Goal: Task Accomplishment & Management: Manage account settings

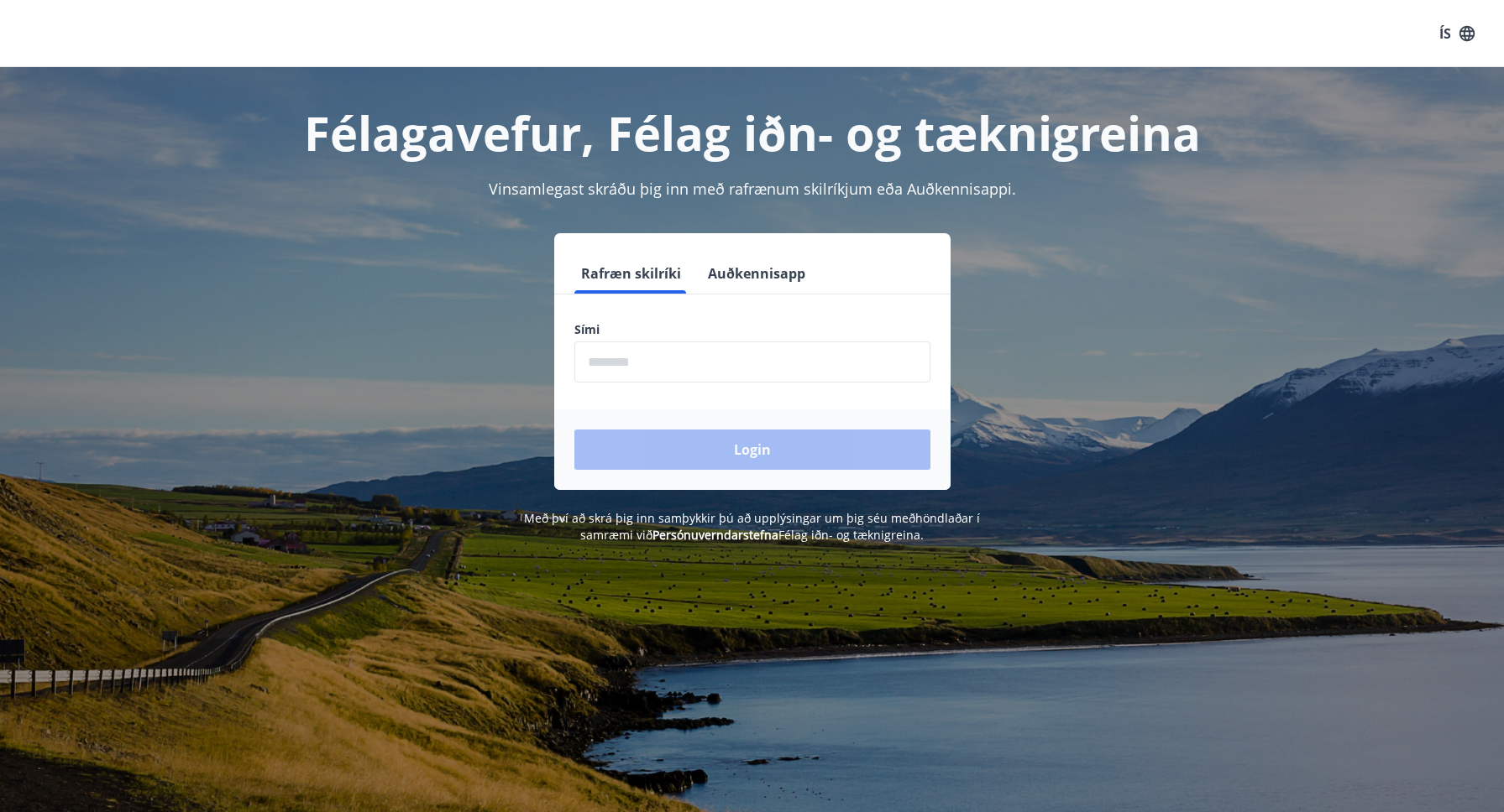
click at [662, 362] on input "phone" at bounding box center [752, 363] width 356 height 41
click at [662, 362] on input "phone" at bounding box center [752, 363] width 356 height 41
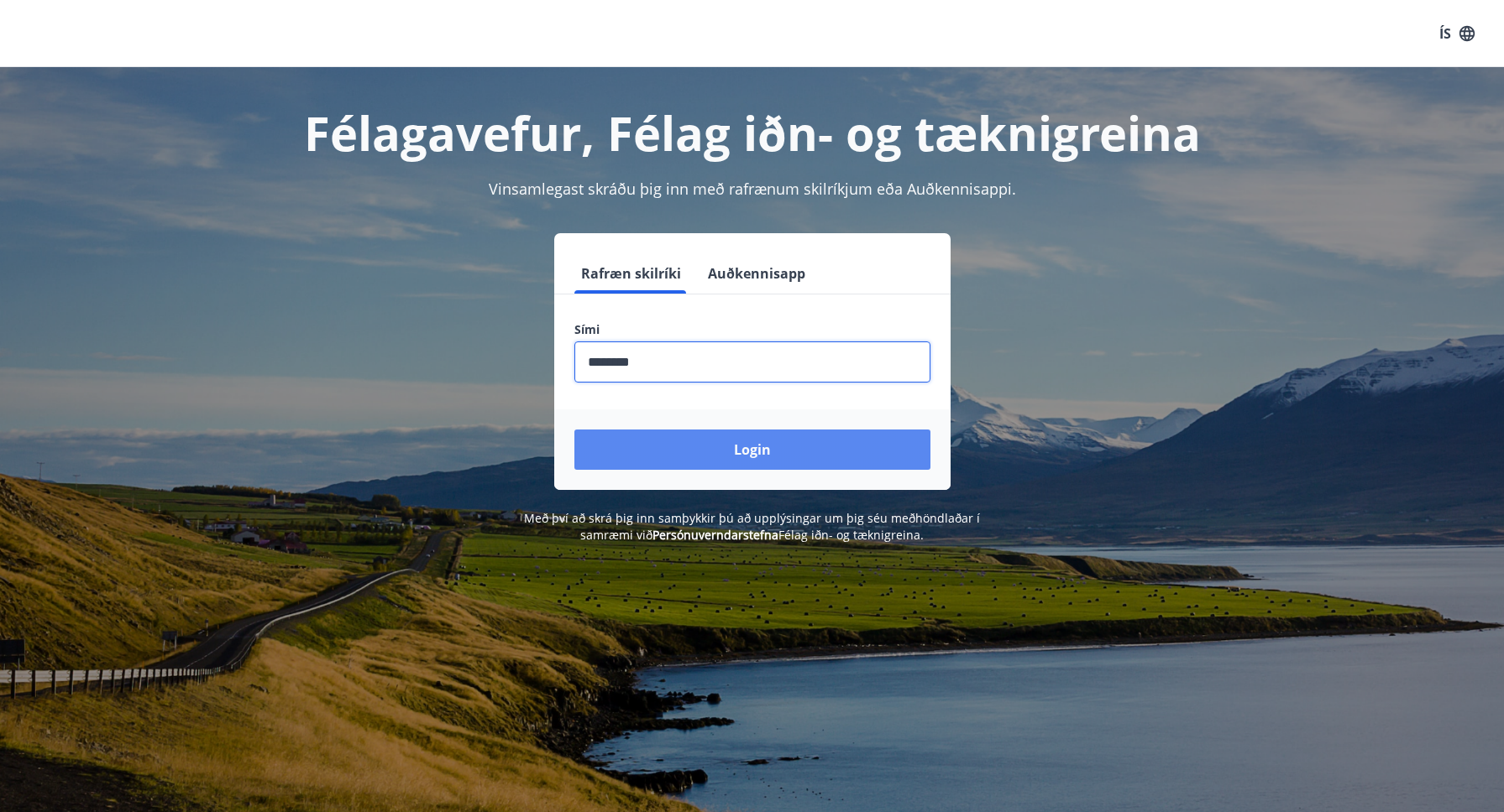
type input "********"
click at [711, 442] on button "Login" at bounding box center [752, 449] width 356 height 41
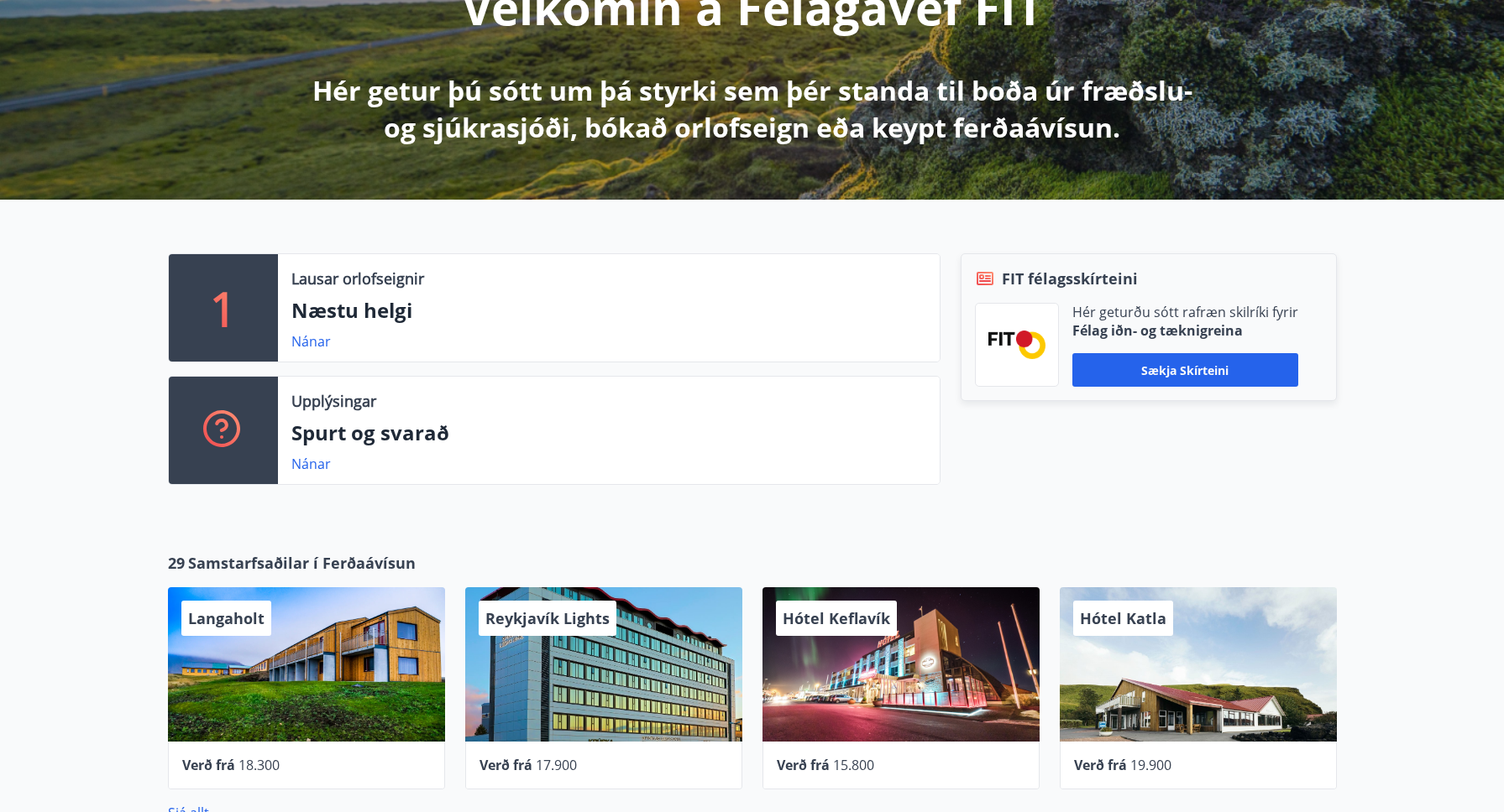
scroll to position [258, 0]
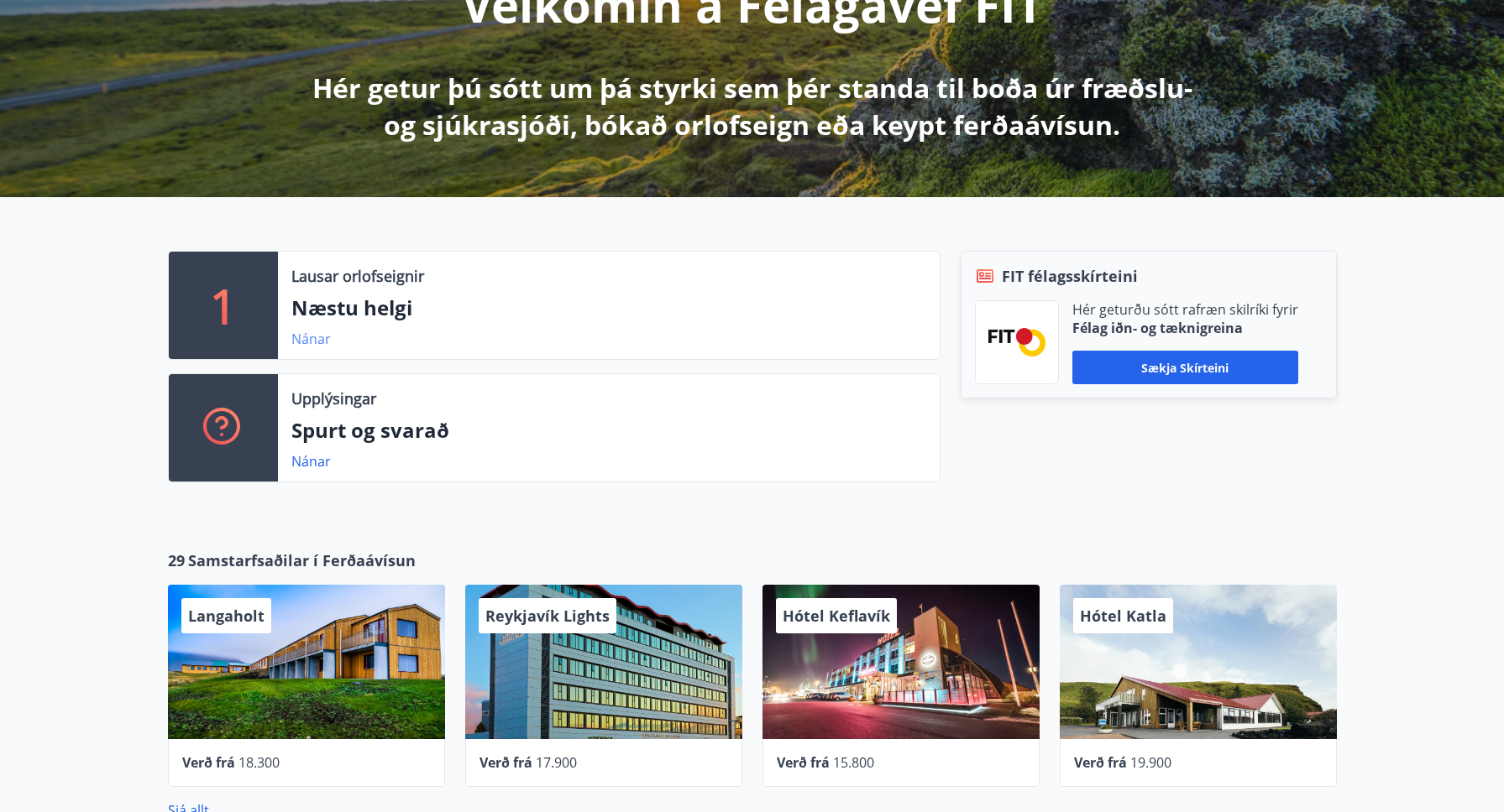
click at [302, 338] on link "Nánar" at bounding box center [311, 339] width 40 height 19
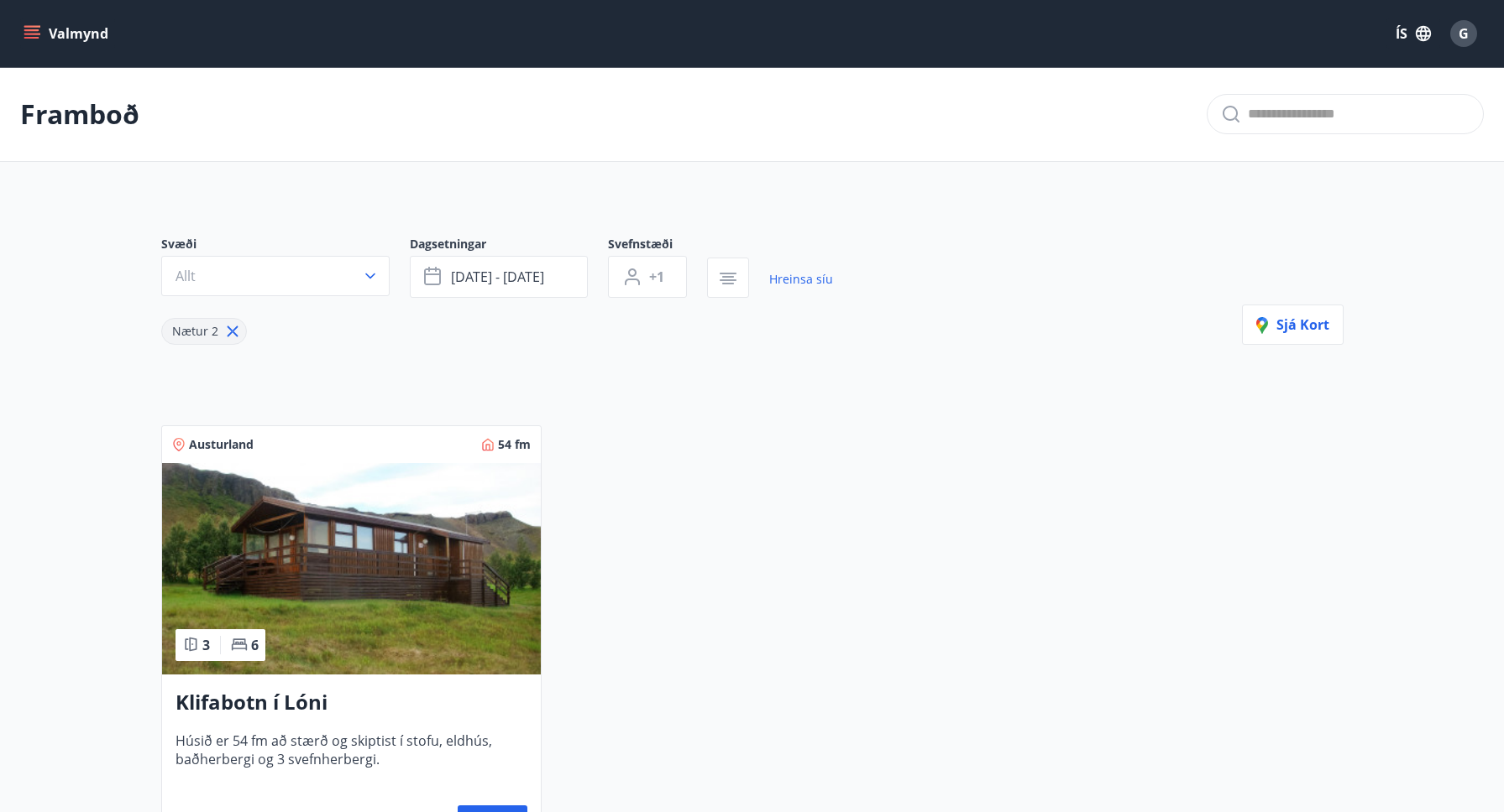
click at [32, 30] on icon "menu" at bounding box center [32, 30] width 15 height 2
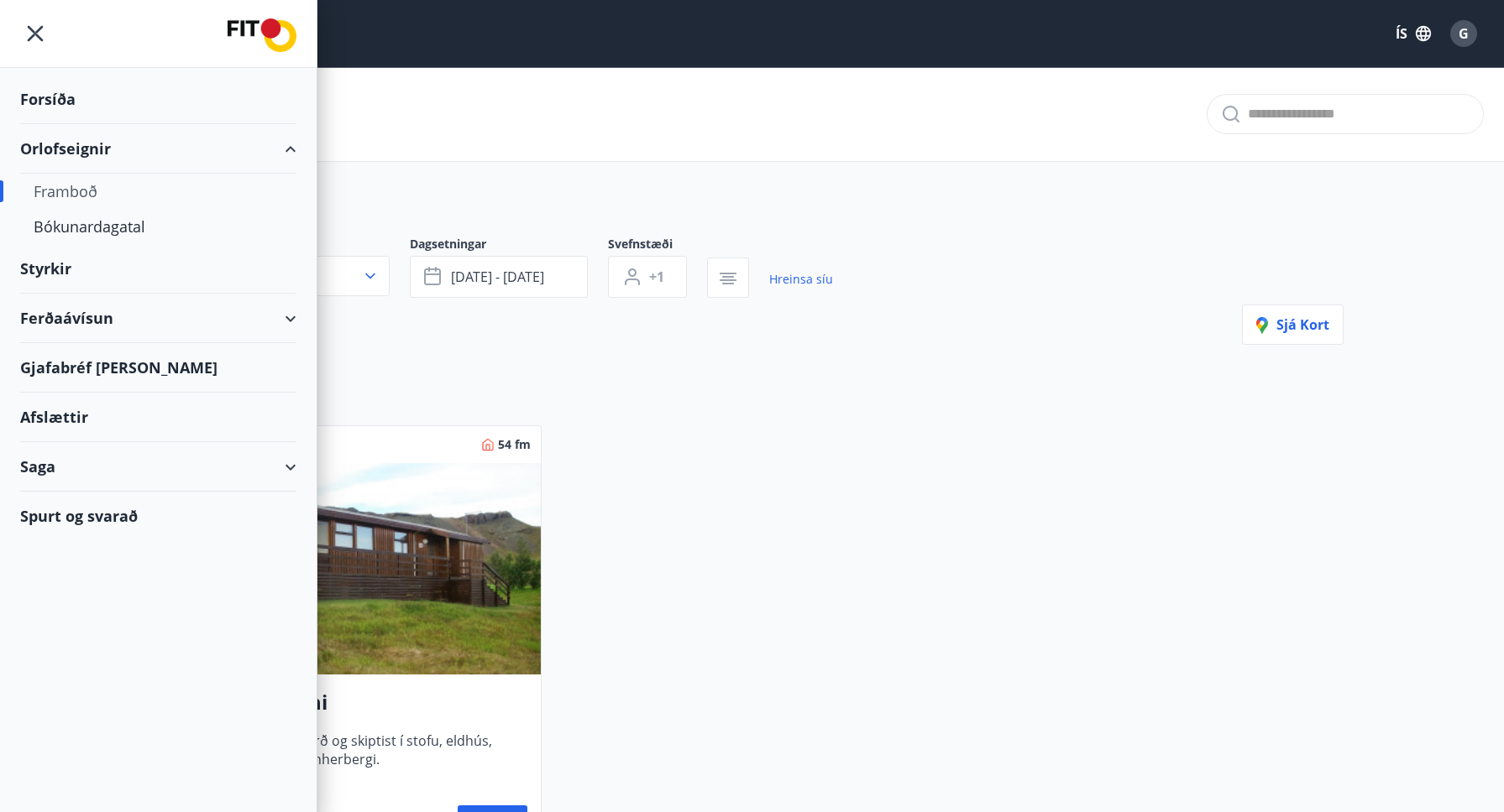
click at [44, 468] on div "Saga" at bounding box center [157, 466] width 276 height 50
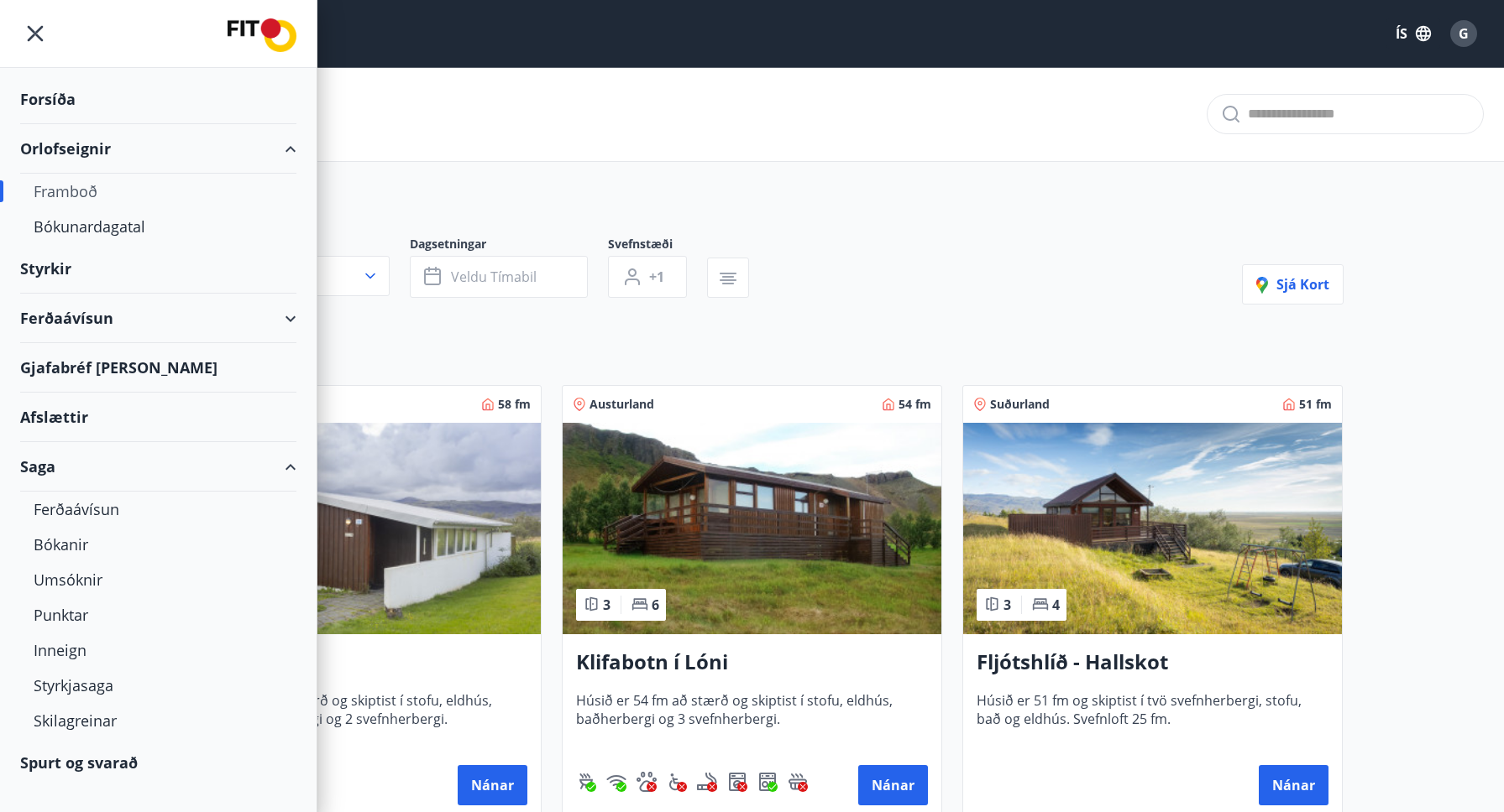
type input "*"
click at [50, 544] on div "Bókanir" at bounding box center [158, 544] width 250 height 35
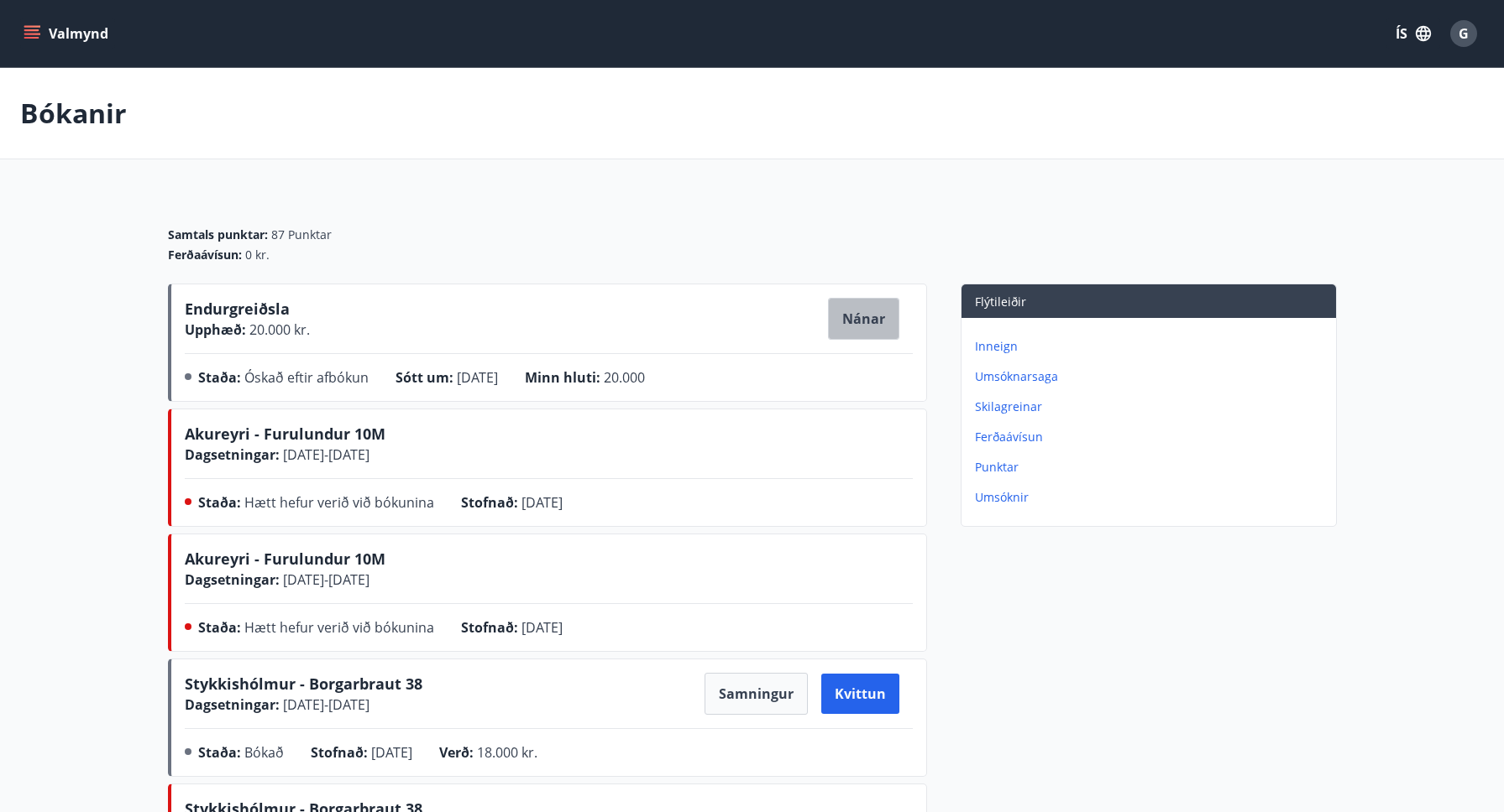
click at [864, 318] on button "Nánar" at bounding box center [863, 318] width 72 height 42
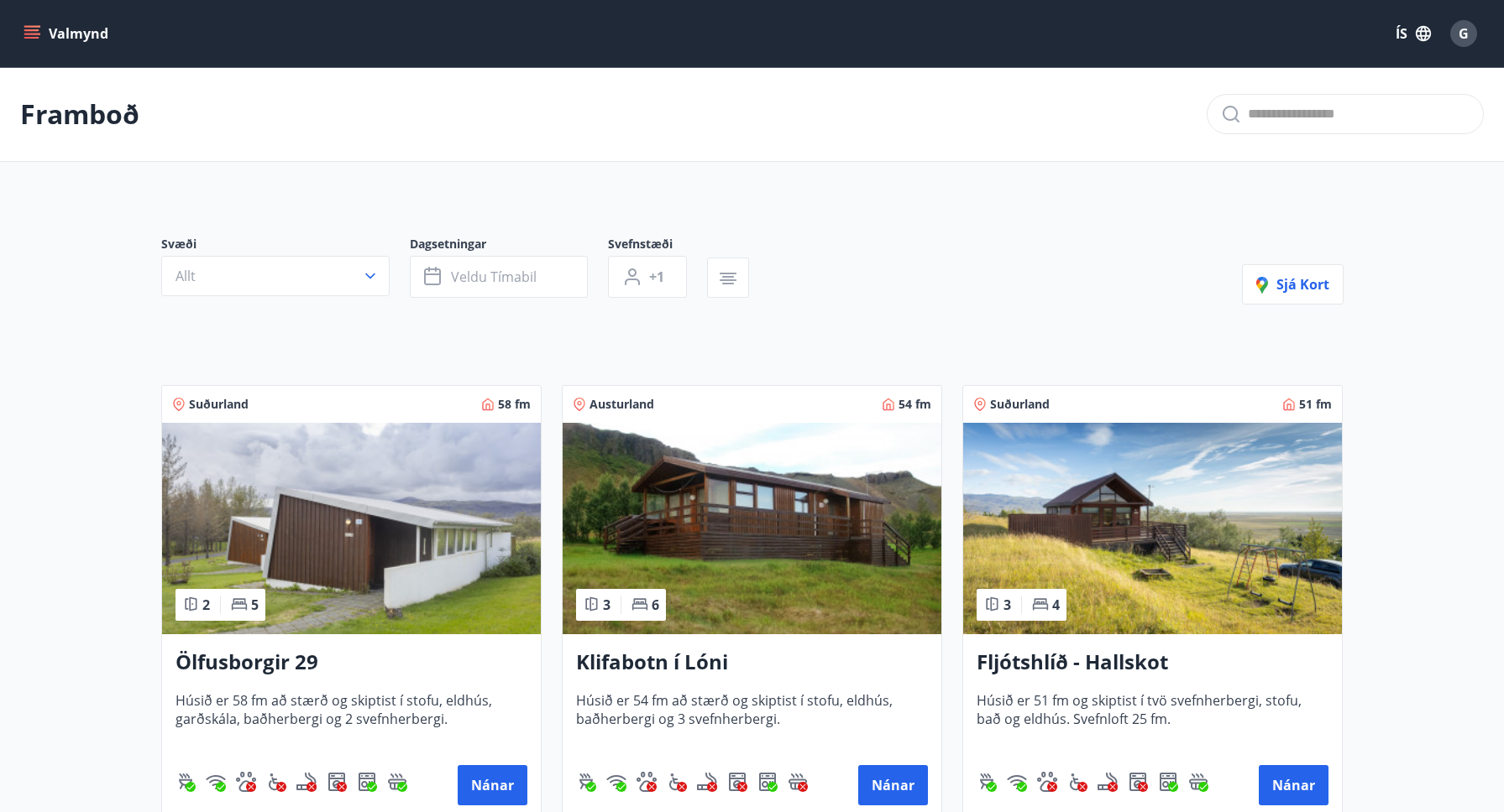
click at [34, 35] on icon "menu" at bounding box center [32, 34] width 17 height 17
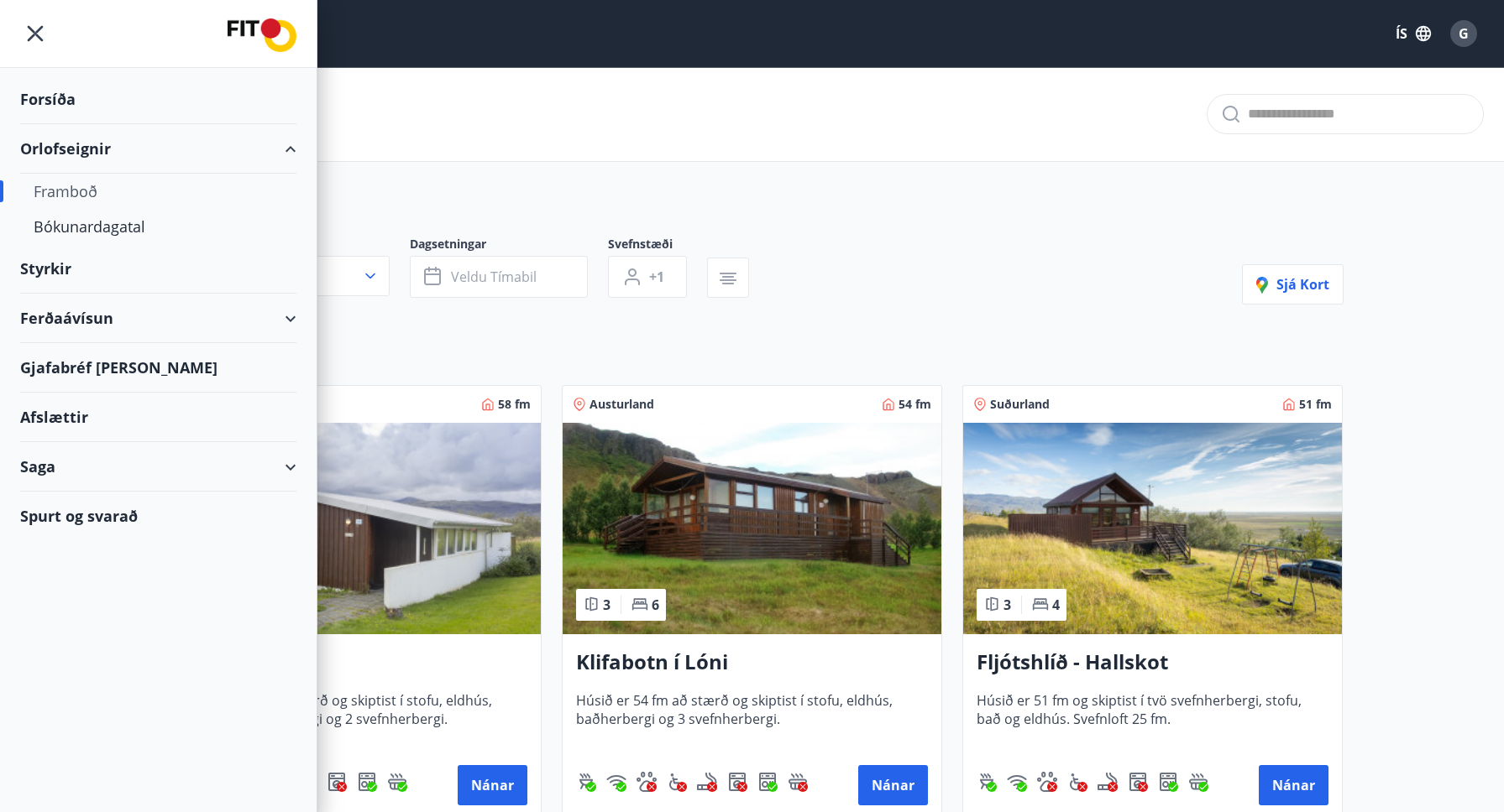
click at [46, 463] on div "Saga" at bounding box center [157, 466] width 276 height 50
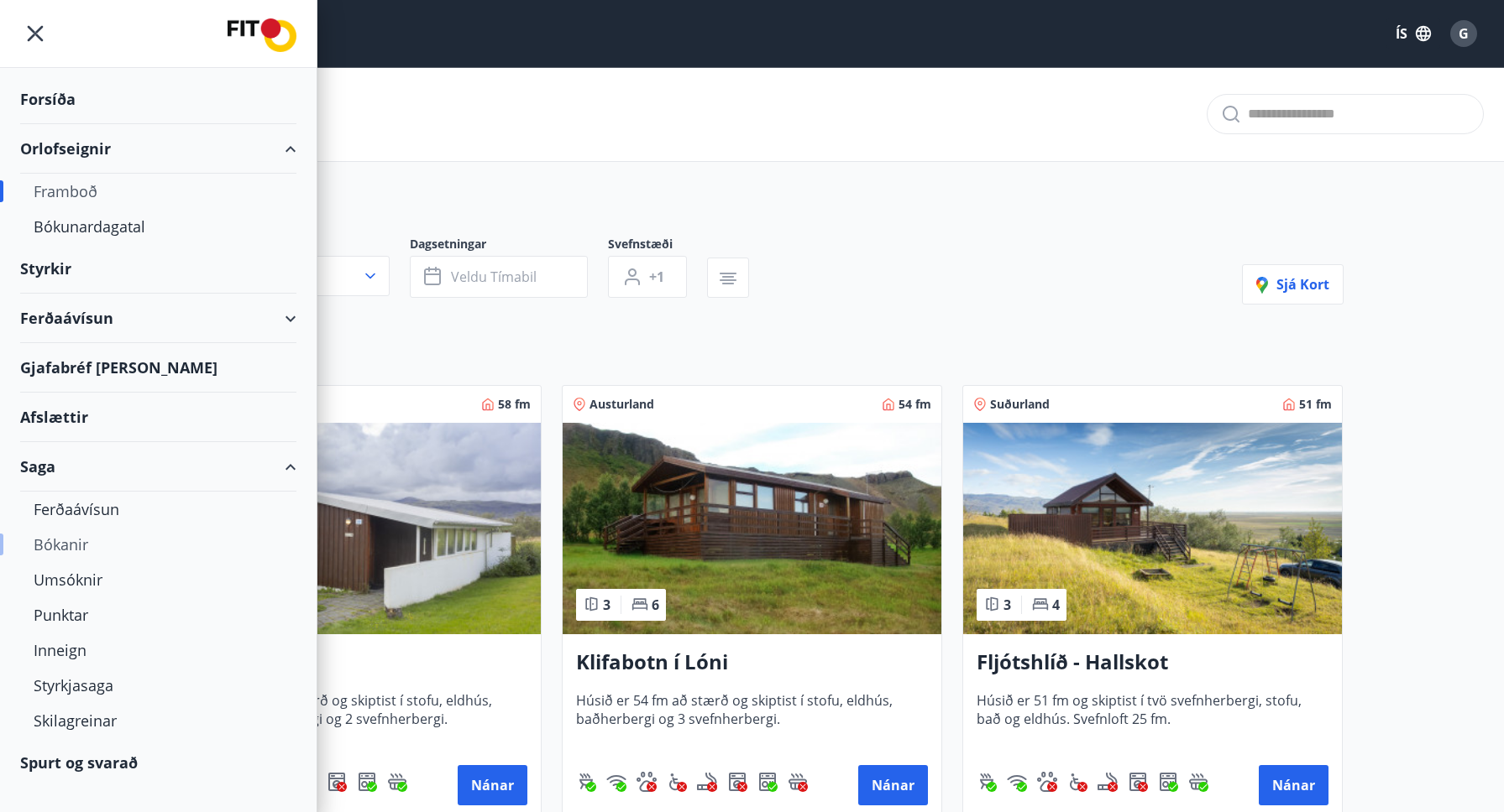
click at [69, 544] on div "Bókanir" at bounding box center [158, 544] width 250 height 35
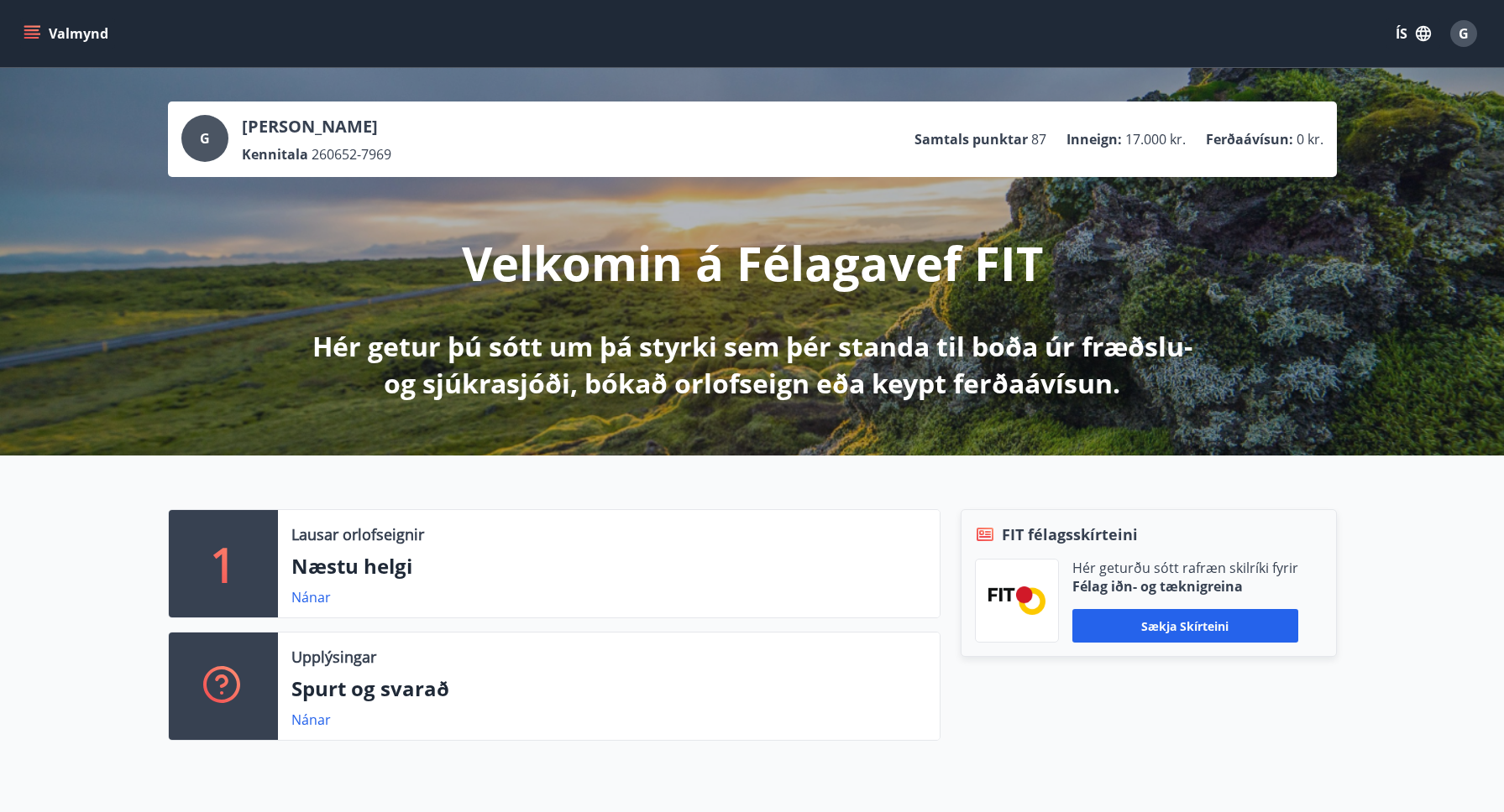
click at [34, 35] on icon "menu" at bounding box center [34, 34] width 19 height 2
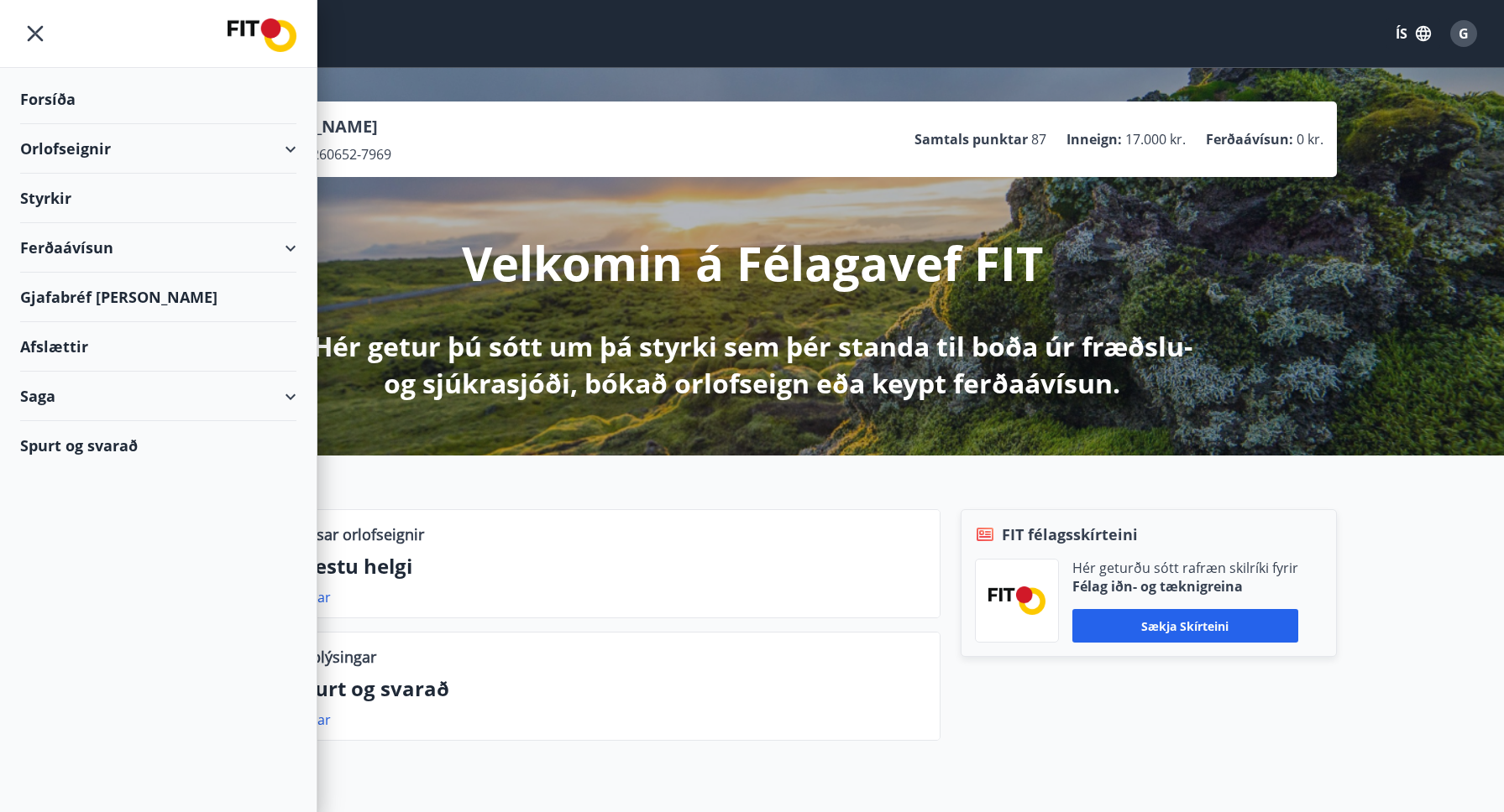
click at [45, 398] on div "Saga" at bounding box center [157, 397] width 276 height 50
click at [63, 473] on div "Bókanir" at bounding box center [158, 474] width 250 height 35
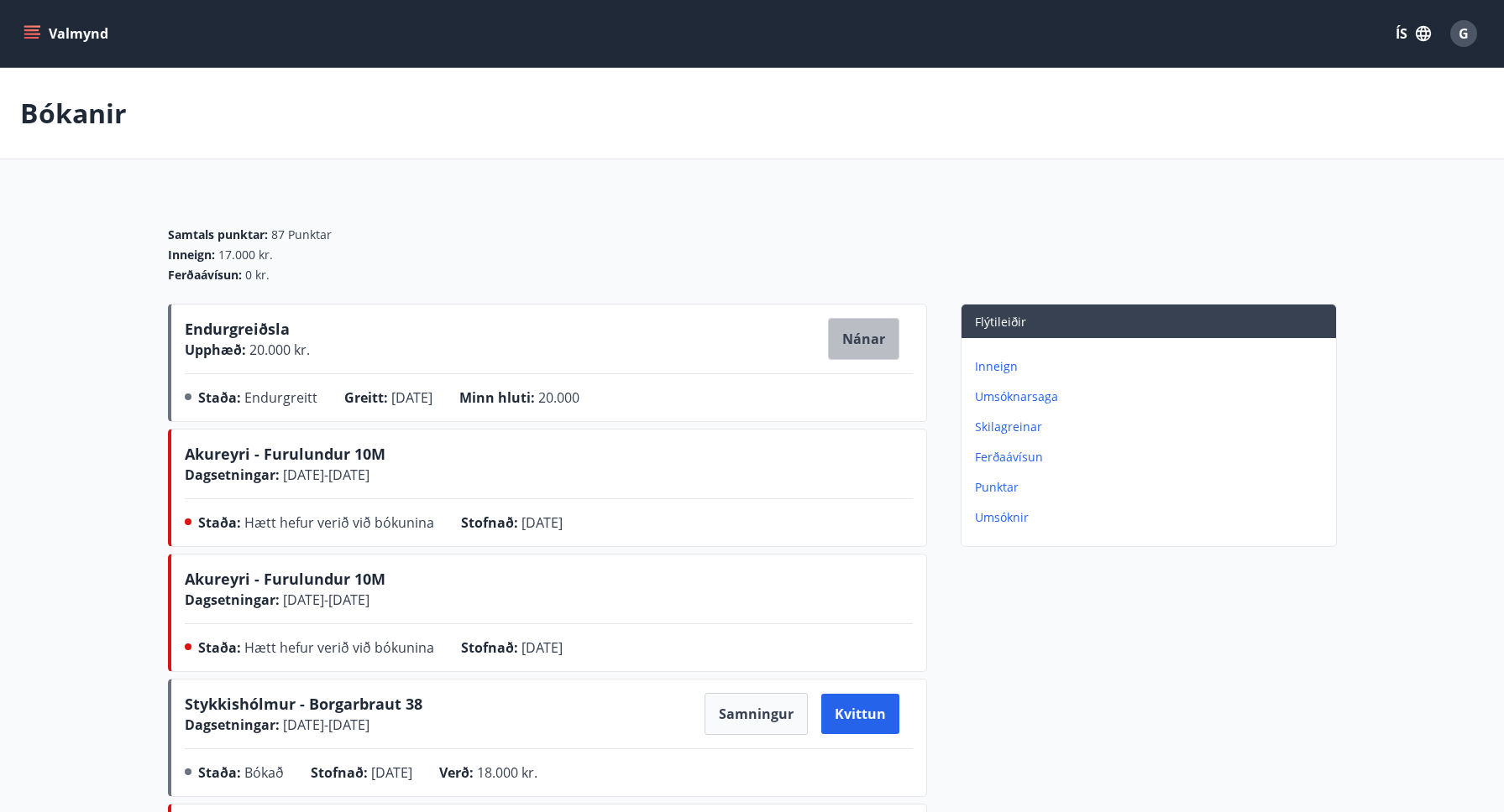
click at [864, 342] on button "Nánar" at bounding box center [863, 339] width 72 height 42
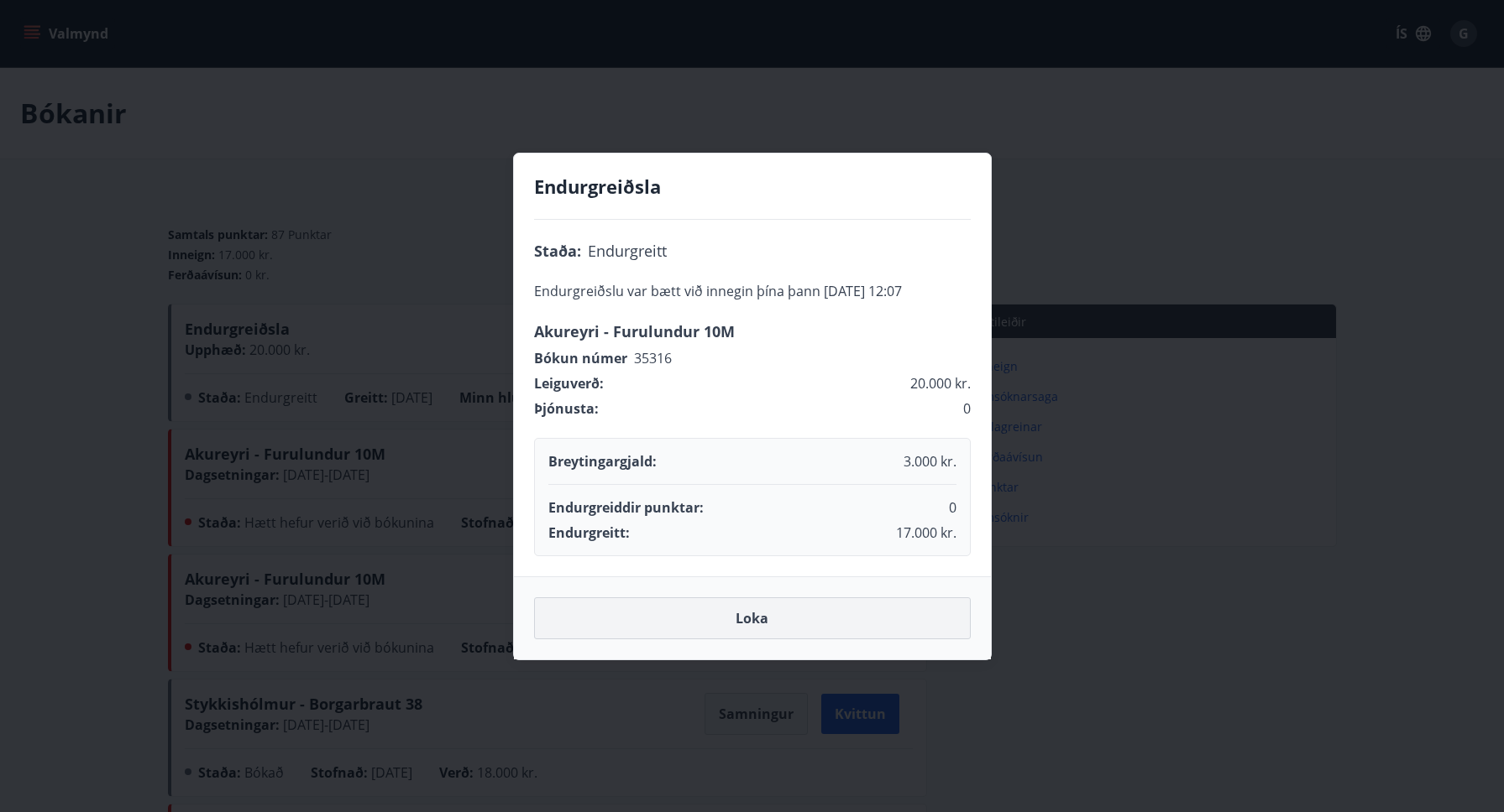
click at [665, 625] on button "Loka" at bounding box center [752, 618] width 436 height 42
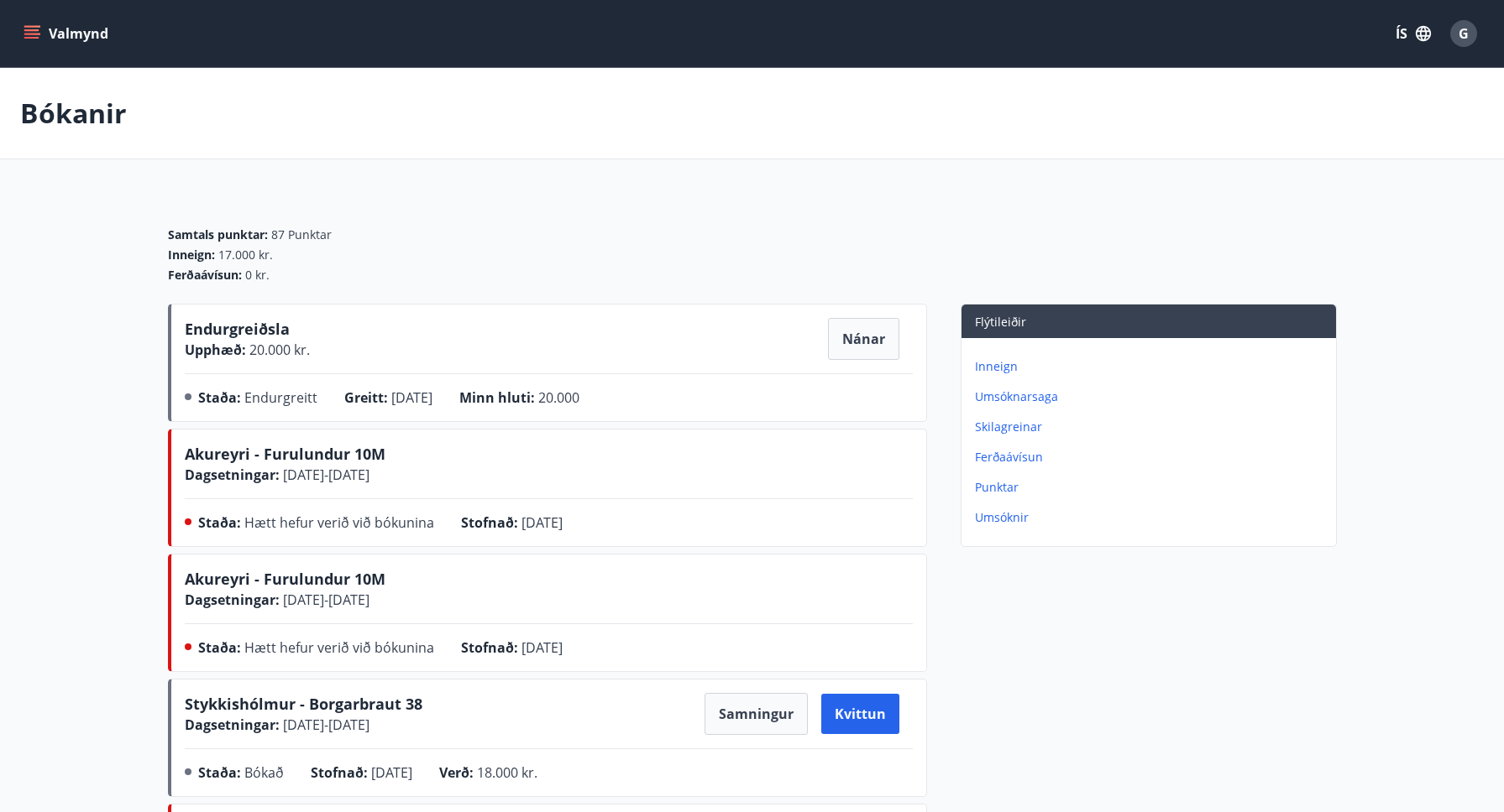
click at [999, 365] on p "Inneign" at bounding box center [1152, 366] width 354 height 17
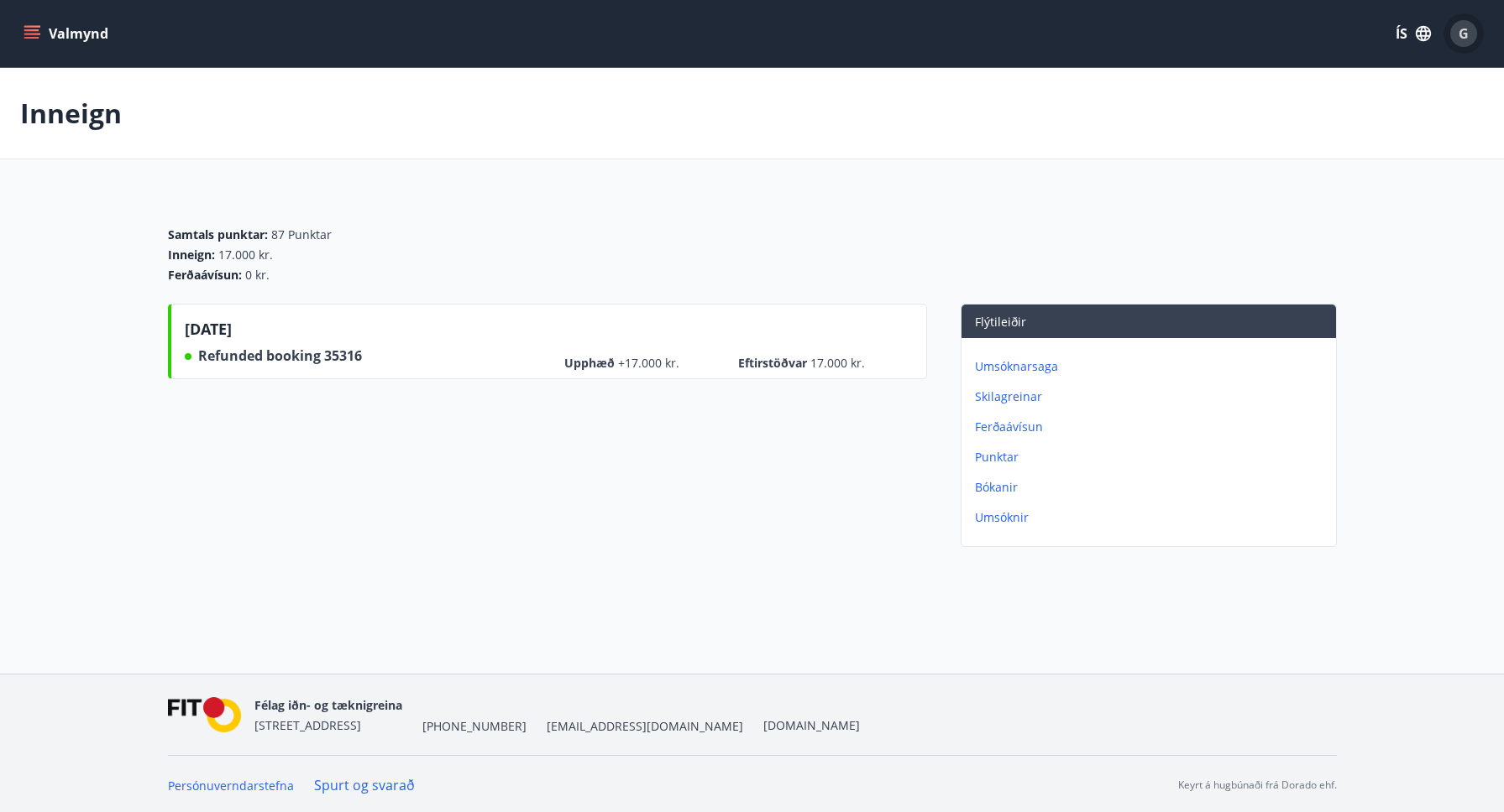
click at [1463, 37] on span "G" at bounding box center [1463, 34] width 10 height 19
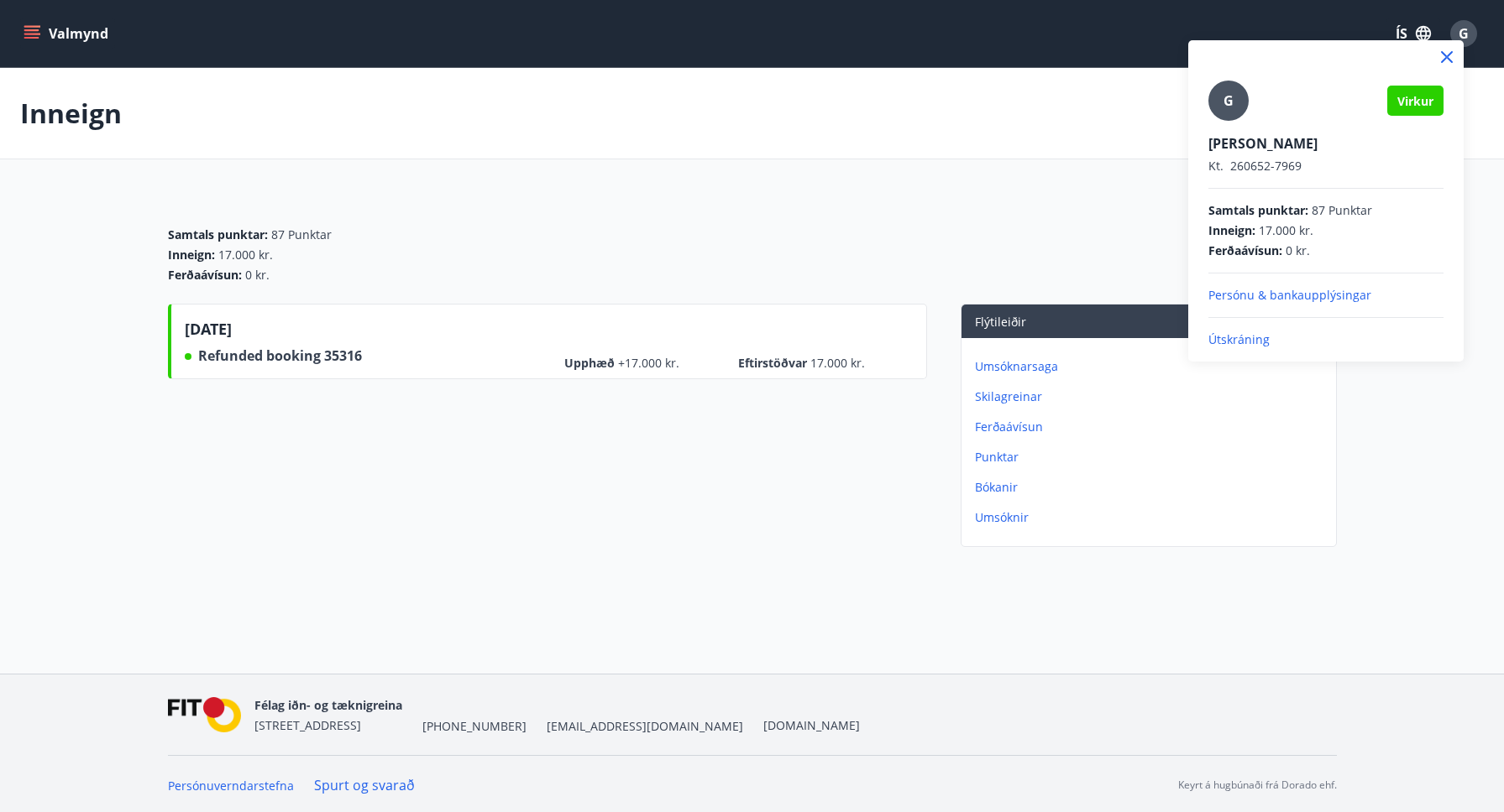
click at [1250, 341] on p "Útskráning" at bounding box center [1325, 340] width 235 height 17
